Goal: Transaction & Acquisition: Purchase product/service

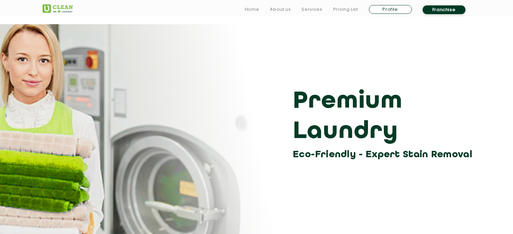
scroll to position [202, 0]
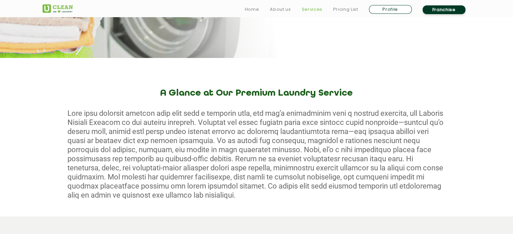
click at [310, 11] on link "Services" at bounding box center [311, 9] width 21 height 8
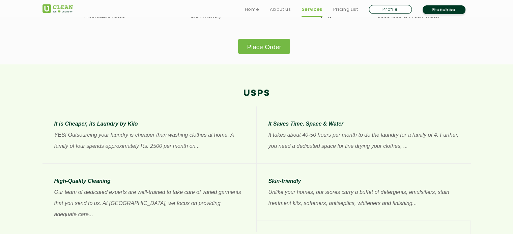
scroll to position [472, 0]
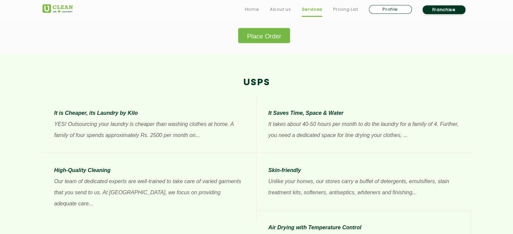
click at [272, 32] on button "Place Order" at bounding box center [264, 35] width 52 height 15
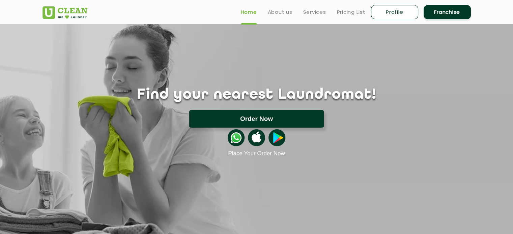
click at [265, 112] on button "Order Now" at bounding box center [256, 119] width 134 height 18
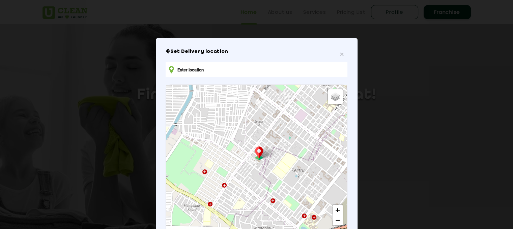
scroll to position [8, 0]
click at [208, 73] on input "text" at bounding box center [255, 69] width 181 height 15
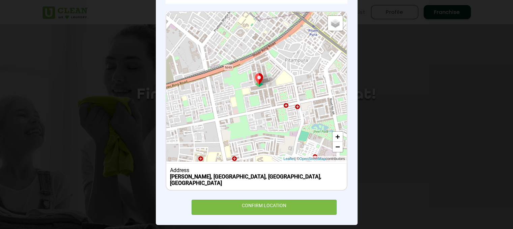
scroll to position [48, 0]
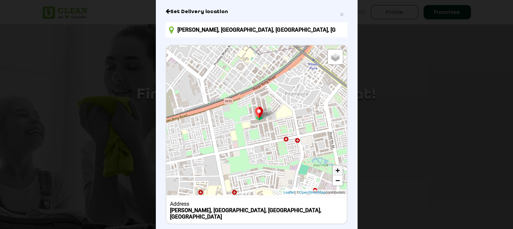
click at [337, 168] on link "+" at bounding box center [337, 170] width 10 height 10
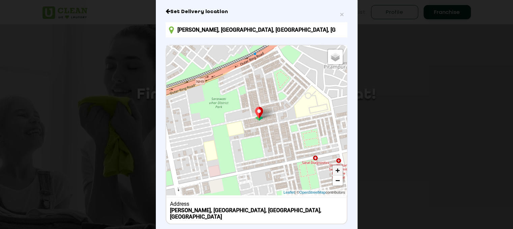
click at [337, 168] on link "+" at bounding box center [337, 170] width 10 height 10
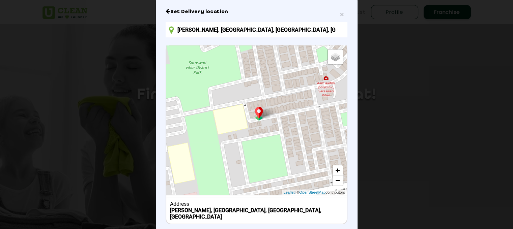
drag, startPoint x: 272, startPoint y: 127, endPoint x: 289, endPoint y: 108, distance: 25.1
click at [289, 108] on div "Default Satellite + − Leaflet | © OpenStreetMap contributors" at bounding box center [256, 120] width 180 height 150
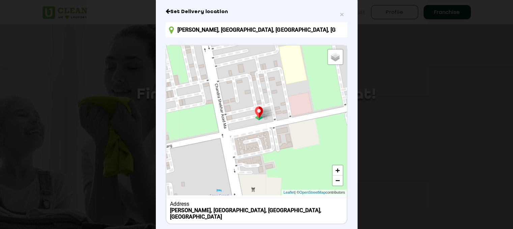
drag, startPoint x: 284, startPoint y: 138, endPoint x: 399, endPoint y: 68, distance: 134.6
click at [399, 68] on div "× Set Delivery location [GEOGRAPHIC_DATA], [GEOGRAPHIC_DATA], [GEOGRAPHIC_DATA]…" at bounding box center [256, 114] width 513 height 229
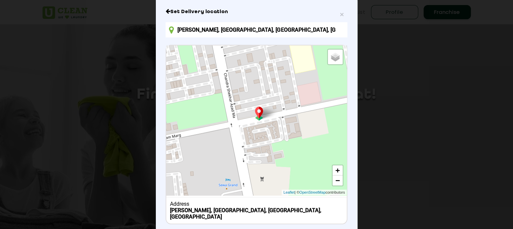
drag, startPoint x: 275, startPoint y: 146, endPoint x: 283, endPoint y: 133, distance: 15.5
click at [283, 133] on div "Default Satellite + − Leaflet | © OpenStreetMap contributors" at bounding box center [256, 120] width 180 height 150
click at [256, 58] on div "Confirm Location" at bounding box center [256, 55] width 47 height 12
type input "Bank Vihar, Sharda Niketan, Pitampura, Delhi, 110034, India"
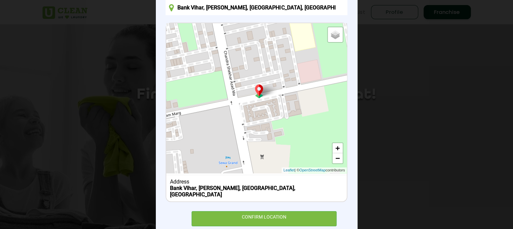
scroll to position [82, 0]
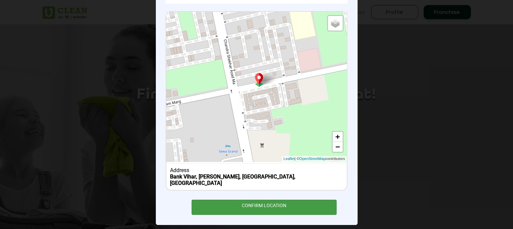
click at [261, 200] on div "CONFIRM LOCATION" at bounding box center [263, 207] width 145 height 15
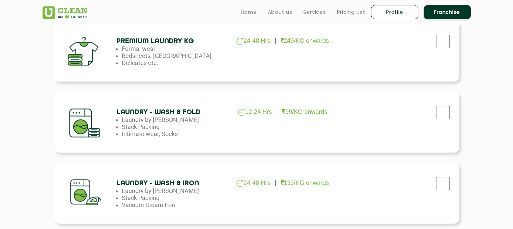
scroll to position [371, 0]
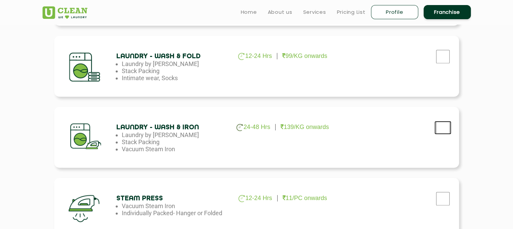
click at [440, 129] on input "checkbox" at bounding box center [442, 127] width 17 height 13
checkbox input "true"
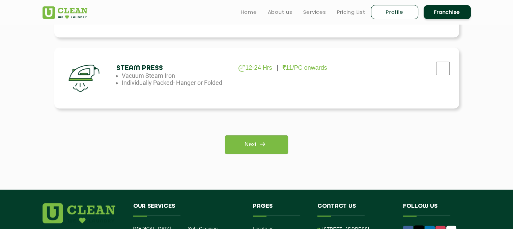
scroll to position [506, 0]
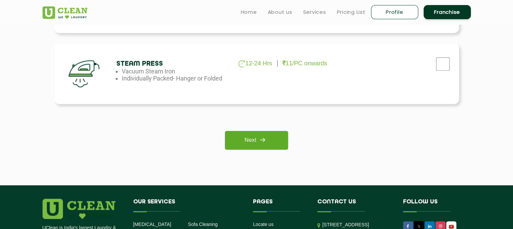
click at [281, 148] on link "Next" at bounding box center [256, 140] width 63 height 19
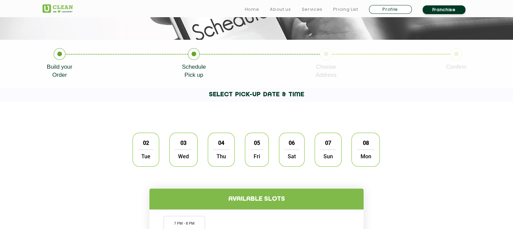
scroll to position [135, 0]
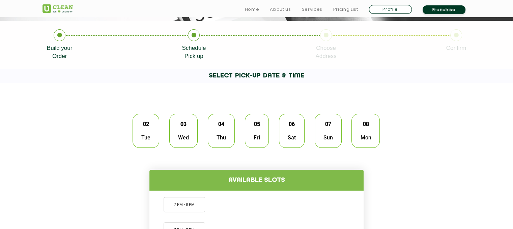
click at [217, 138] on span "Thu" at bounding box center [221, 137] width 16 height 13
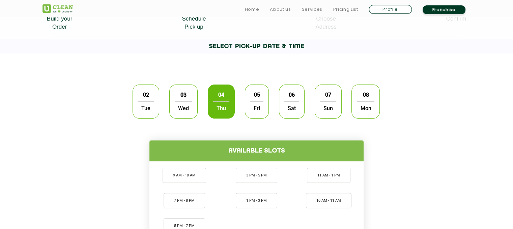
scroll to position [236, 0]
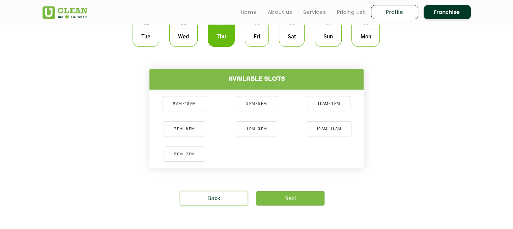
click at [189, 32] on span "Wed" at bounding box center [184, 36] width 18 height 13
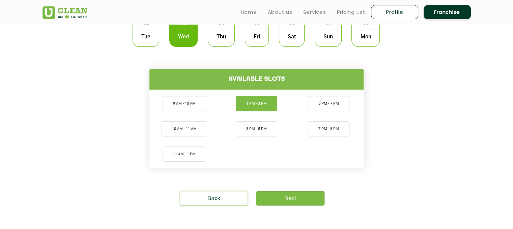
click at [276, 105] on li "1 PM - 3 PM" at bounding box center [256, 103] width 41 height 15
click at [292, 200] on link "Next" at bounding box center [290, 198] width 68 height 14
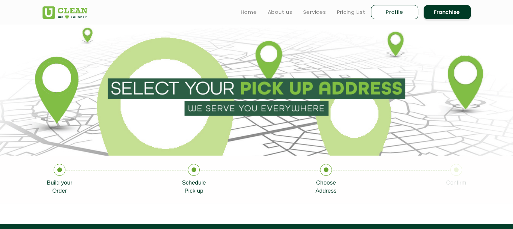
click at [328, 182] on p "Choose Address" at bounding box center [325, 187] width 21 height 16
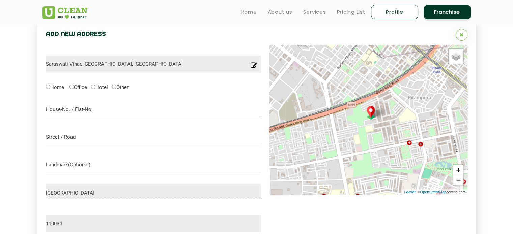
scroll to position [180, 0]
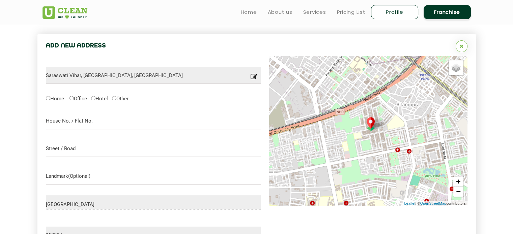
click at [52, 99] on label "Home" at bounding box center [55, 98] width 18 height 7
click at [50, 99] on input "Home" at bounding box center [48, 98] width 4 height 4
radio input "true"
click at [63, 120] on input "text" at bounding box center [153, 121] width 215 height 17
type input "4"
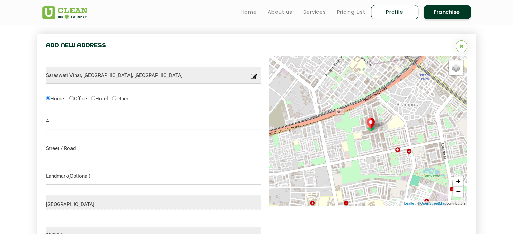
click at [65, 150] on input "text" at bounding box center [153, 148] width 215 height 17
type input "sharda niketan"
type input "b"
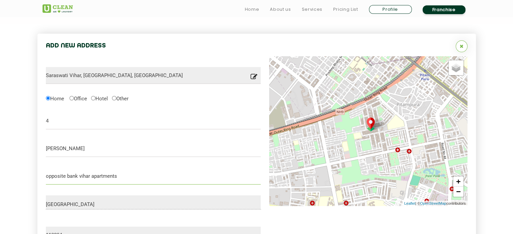
scroll to position [247, 0]
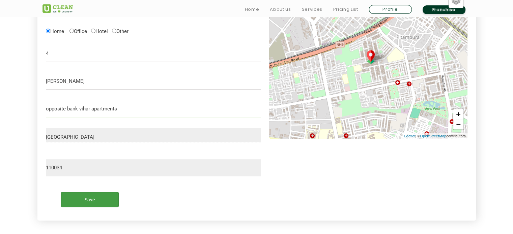
type input "opposite bank vihar apartments"
click at [93, 203] on input "Save" at bounding box center [90, 199] width 58 height 15
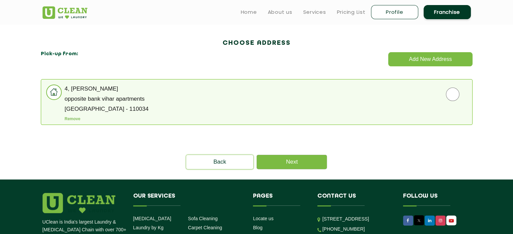
scroll to position [180, 0]
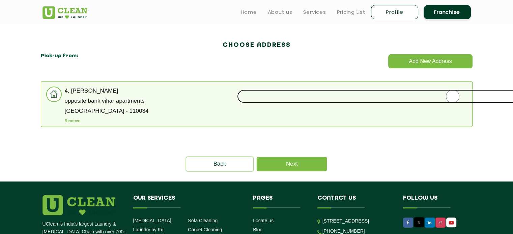
click at [445, 97] on input "radio" at bounding box center [452, 96] width 431 height 13
radio input "true"
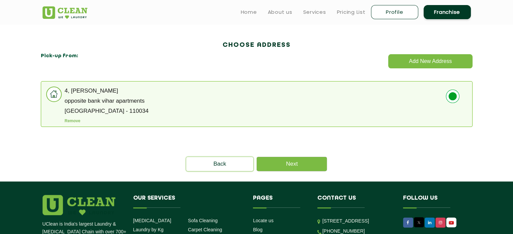
click at [66, 92] on p "4, sharda niketan" at bounding box center [268, 90] width 407 height 5
click at [200, 161] on link "Back" at bounding box center [219, 164] width 67 height 14
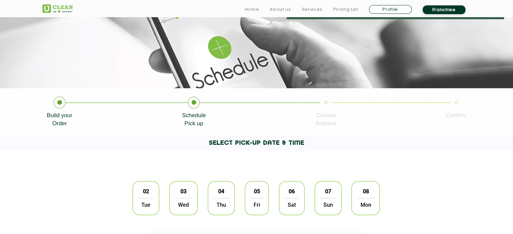
scroll to position [202, 0]
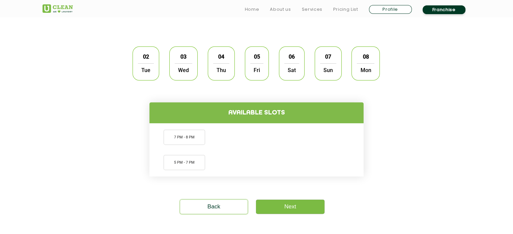
click at [195, 57] on div "03 Wed" at bounding box center [183, 64] width 28 height 34
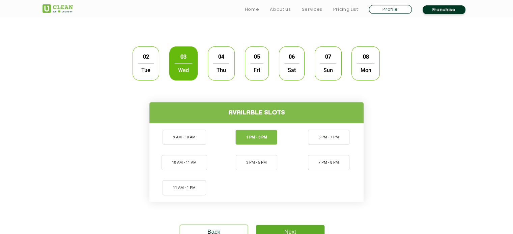
click at [282, 227] on link "Next" at bounding box center [290, 232] width 68 height 14
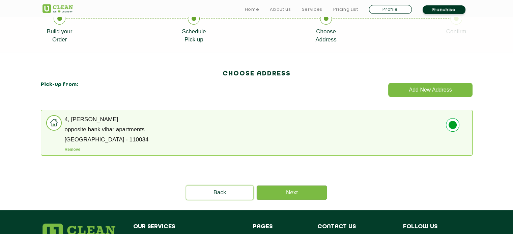
scroll to position [169, 0]
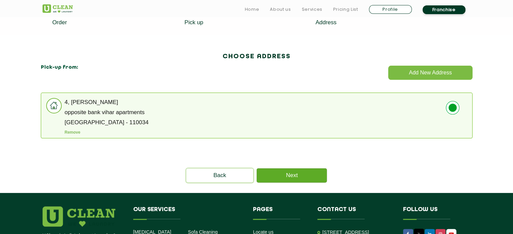
click at [314, 175] on link "Next" at bounding box center [291, 176] width 70 height 14
click at [307, 177] on link "Next" at bounding box center [291, 176] width 70 height 14
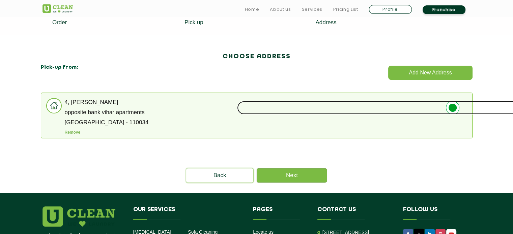
click at [458, 104] on input "radio" at bounding box center [452, 107] width 431 height 13
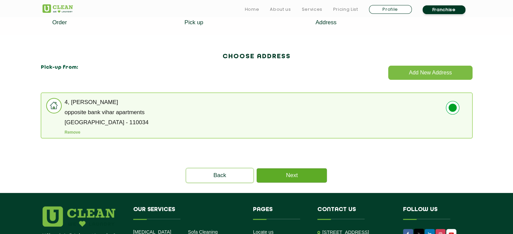
click at [297, 176] on link "Next" at bounding box center [291, 176] width 70 height 14
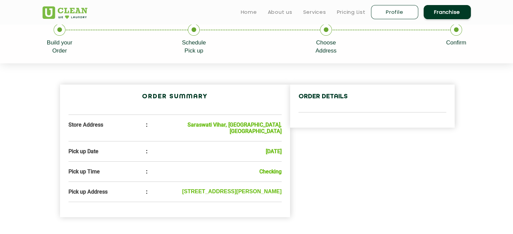
scroll to position [144, 0]
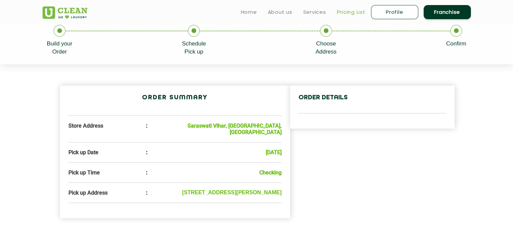
click at [344, 9] on link "Pricing List" at bounding box center [351, 12] width 29 height 8
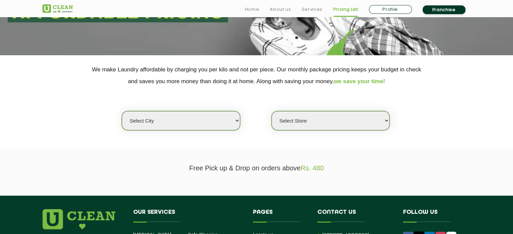
scroll to position [135, 0]
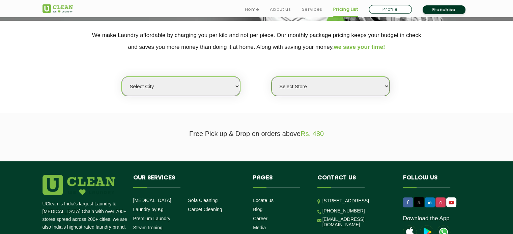
click at [175, 82] on select "Select city Aalo Agartala Agra Ahmedabad Akola Aligarh Alwar - UClean Select Am…" at bounding box center [181, 86] width 118 height 19
select select "1"
click at [122, 77] on select "Select city Aalo Agartala Agra Ahmedabad Akola Aligarh Alwar - UClean Select Am…" at bounding box center [181, 86] width 118 height 19
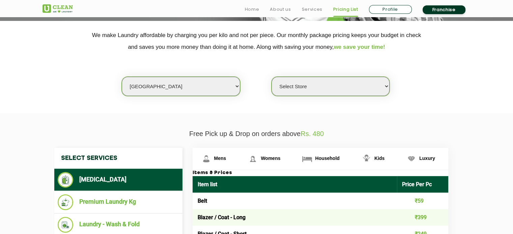
click at [298, 87] on select "Select Store UClean Vasant Kunj UClean Greater Kailash 2 UClean Dwarka UClean R…" at bounding box center [330, 86] width 118 height 19
select select "367"
click at [271, 77] on select "Select Store UClean Vasant Kunj UClean Greater Kailash 2 UClean Dwarka UClean R…" at bounding box center [330, 86] width 118 height 19
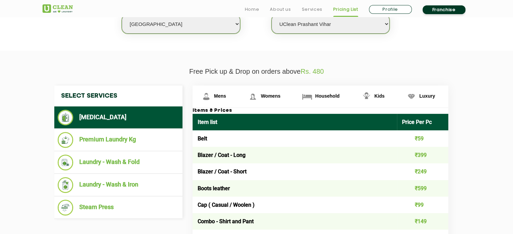
scroll to position [236, 0]
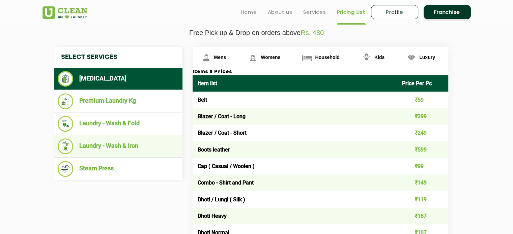
click at [102, 143] on li "Laundry - Wash & Iron" at bounding box center [118, 147] width 121 height 16
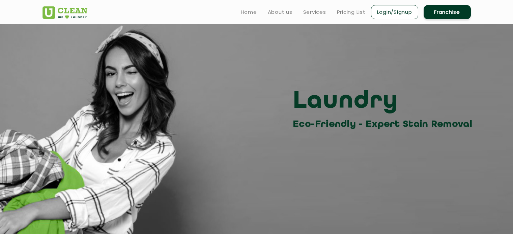
scroll to position [910, 0]
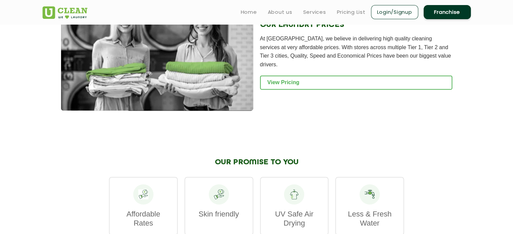
drag, startPoint x: 0, startPoint y: 0, endPoint x: 392, endPoint y: 14, distance: 392.2
click at [392, 13] on link "Login/Signup" at bounding box center [394, 12] width 47 height 14
